Goal: Transaction & Acquisition: Purchase product/service

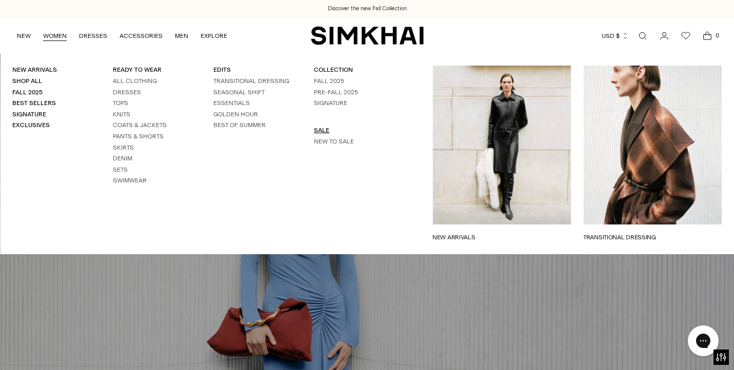
click at [321, 129] on link "SALE" at bounding box center [321, 130] width 15 height 7
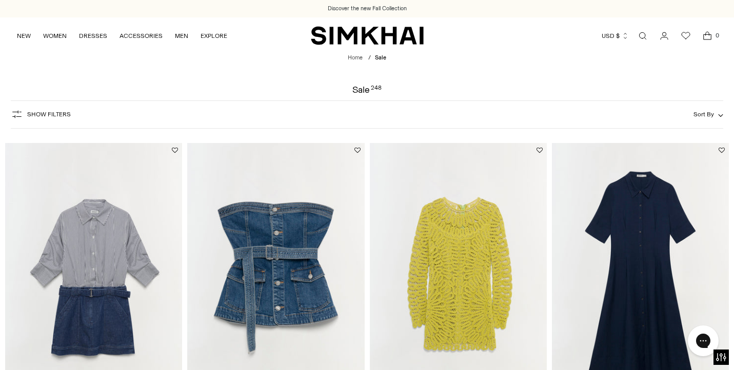
click at [49, 105] on div "Show Filters Show Filters Sort By Recommended Most Popular Newest" at bounding box center [367, 115] width 712 height 28
click at [51, 110] on button "Show Filters" at bounding box center [41, 114] width 60 height 16
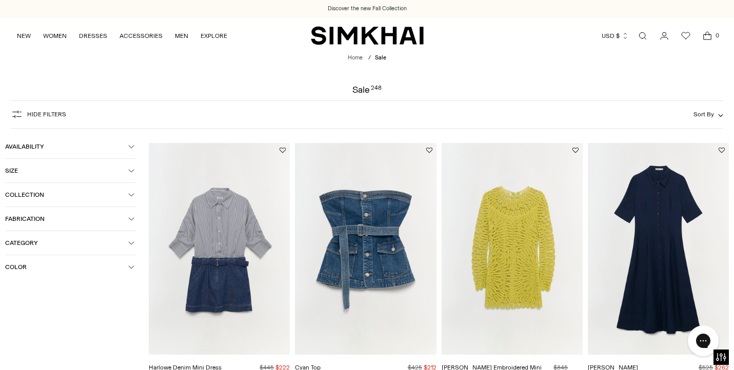
click at [63, 171] on span "Size" at bounding box center [66, 170] width 123 height 7
click at [105, 238] on div "4" at bounding box center [116, 235] width 40 height 15
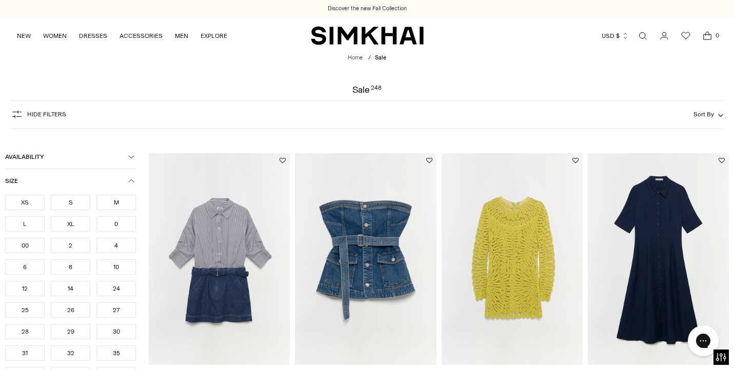
click at [77, 203] on div "S" at bounding box center [71, 202] width 40 height 15
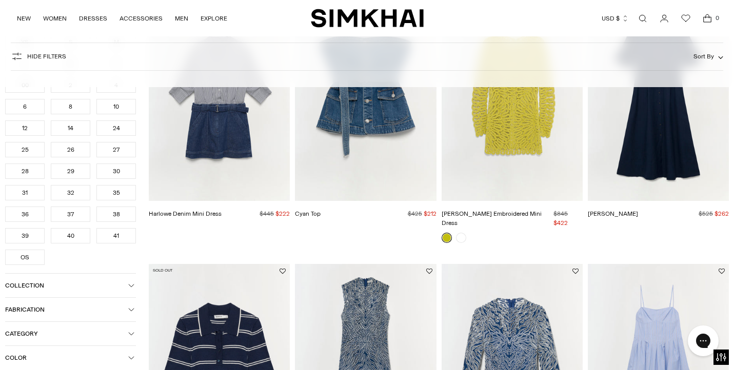
scroll to position [175, 0]
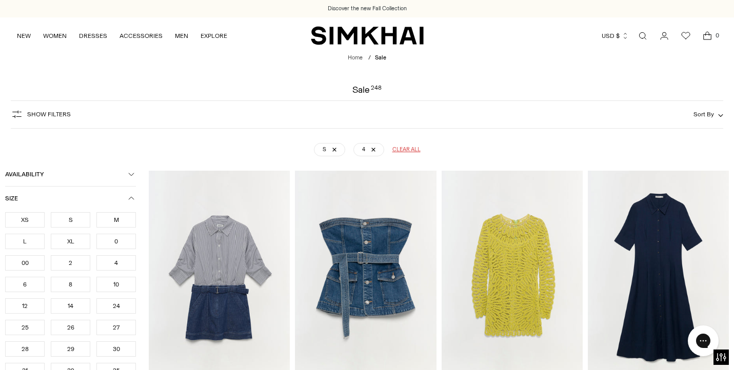
click at [129, 199] on icon "button" at bounding box center [131, 198] width 6 height 6
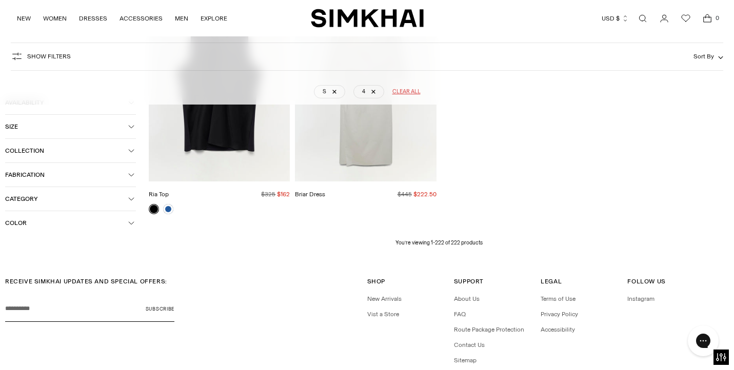
scroll to position [14726, 0]
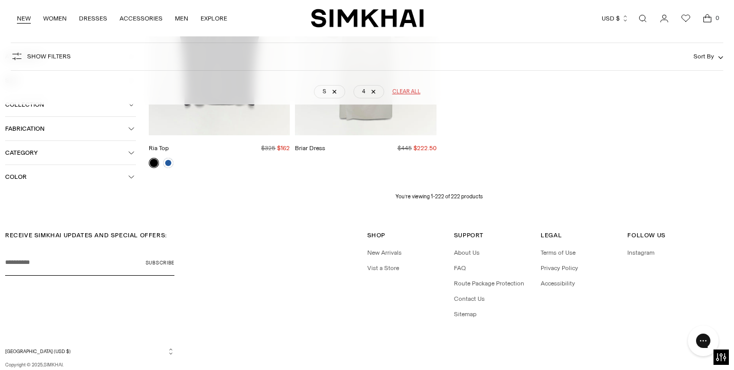
click at [24, 17] on link "NEW" at bounding box center [24, 18] width 14 height 23
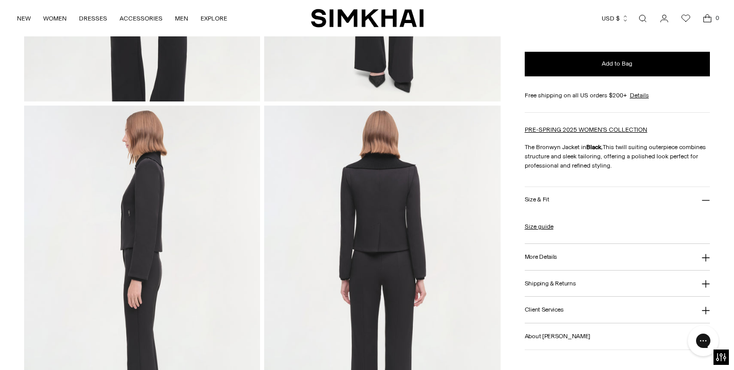
scroll to position [515, 0]
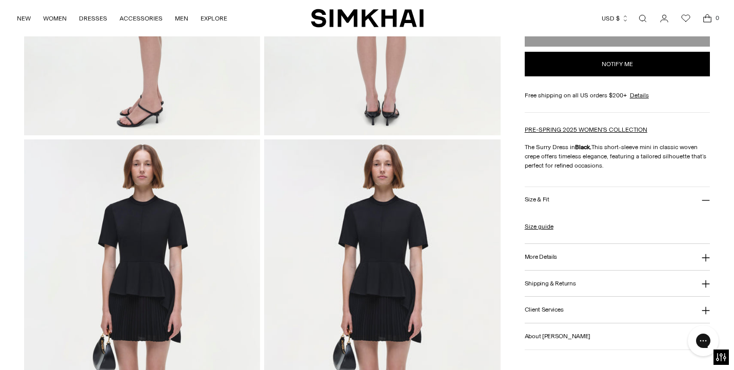
scroll to position [652, 0]
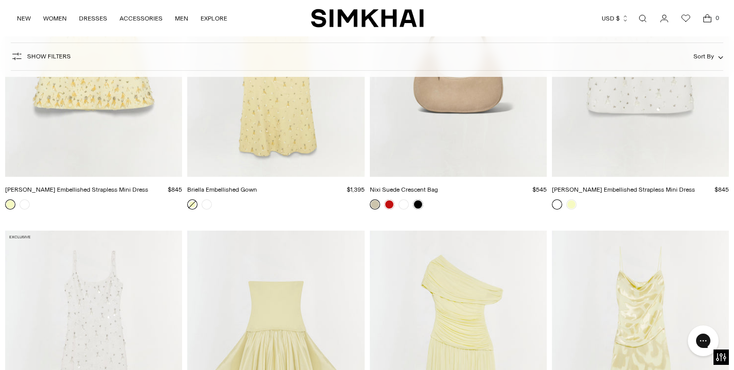
scroll to position [17279, 0]
